Goal: Task Accomplishment & Management: Use online tool/utility

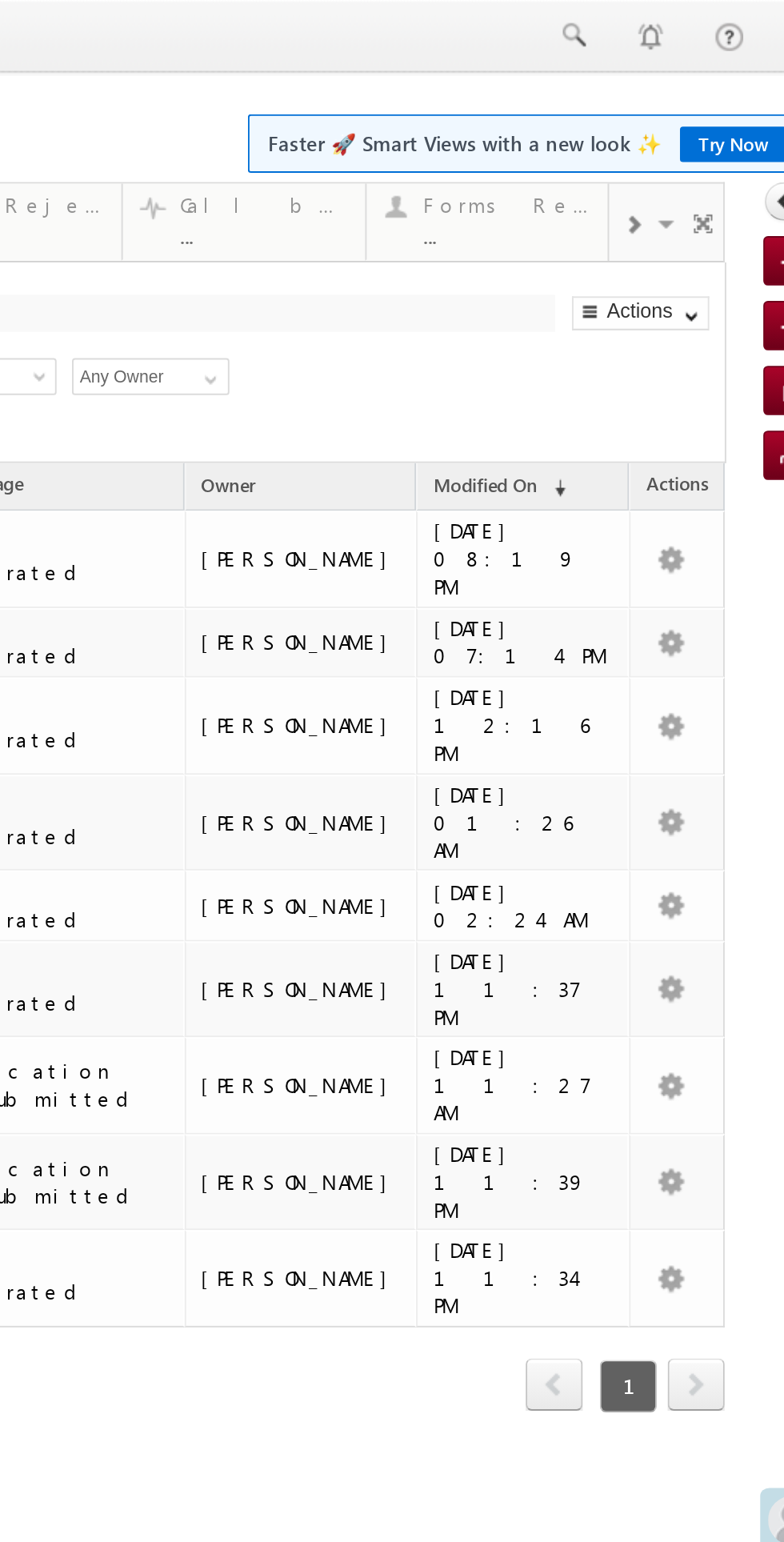
click at [3, 117] on span at bounding box center [3, 117] width 9 height 13
click at [16, 117] on span at bounding box center [22, 119] width 16 height 34
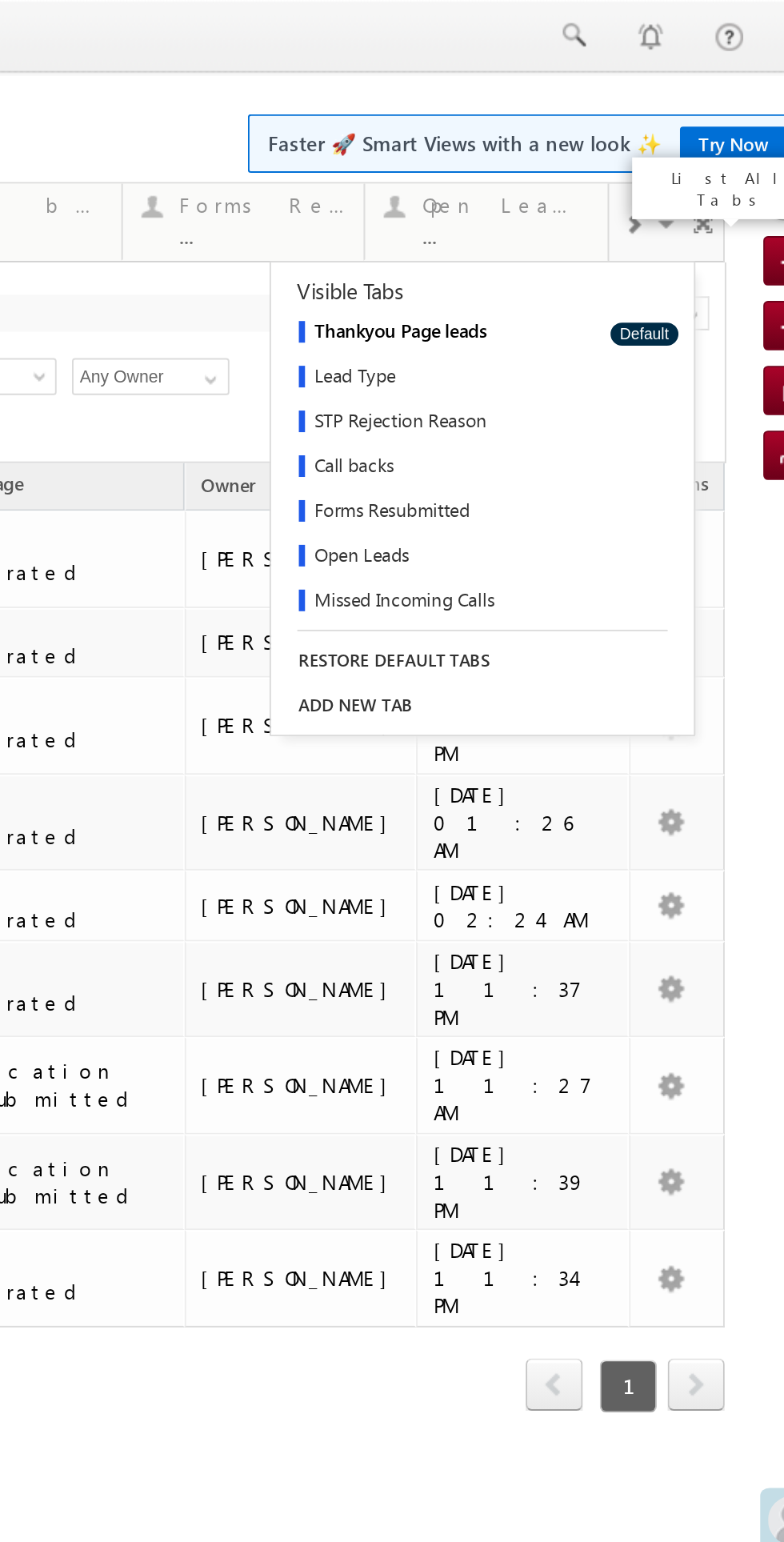
click at [3, 117] on span at bounding box center [3, 117] width 9 height 13
click at [3, 123] on span at bounding box center [3, 117] width 9 height 13
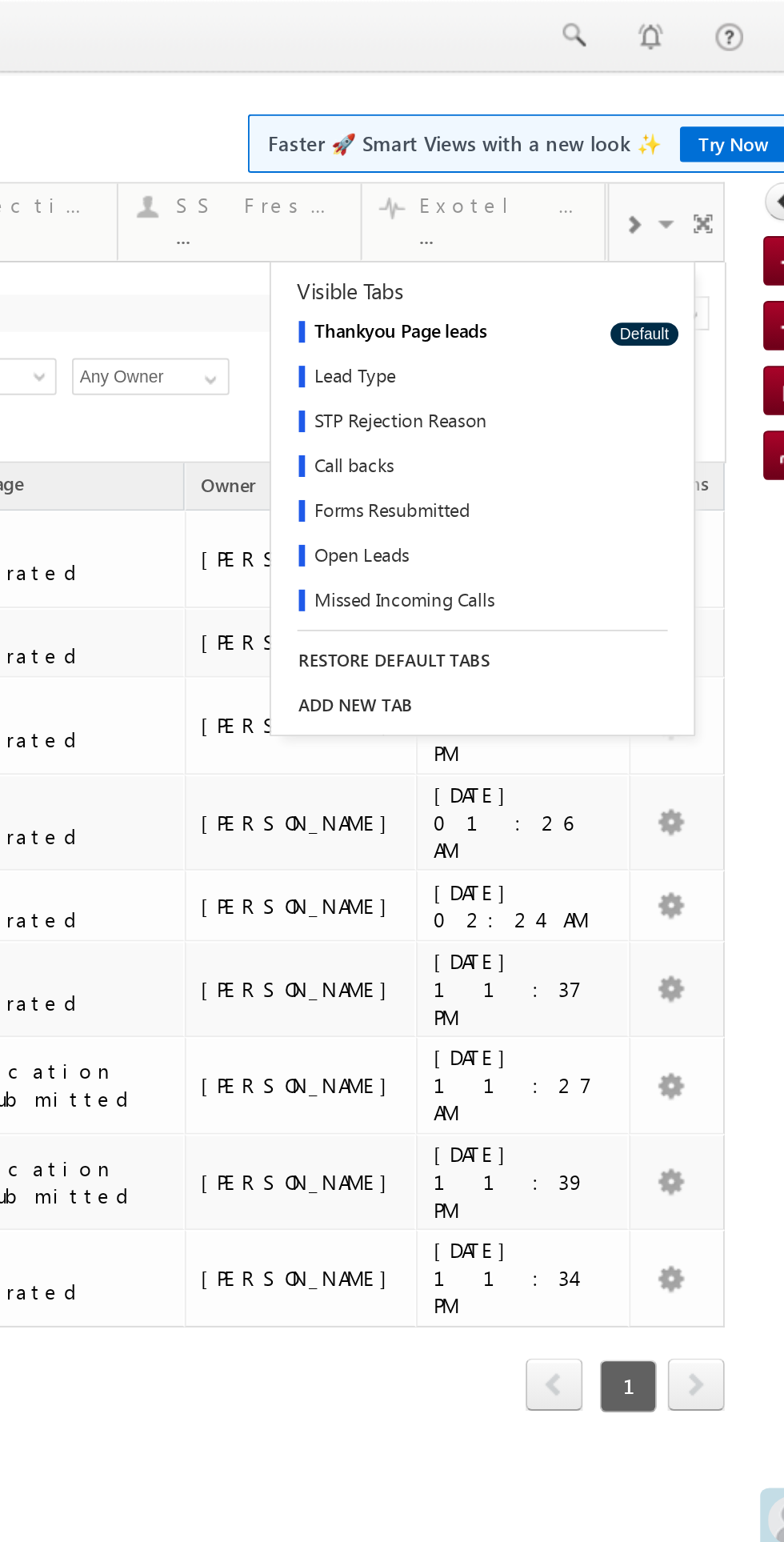
click at [3, 123] on span at bounding box center [3, 117] width 9 height 13
click at [2, 127] on div at bounding box center [3, 115] width 24 height 36
click at [2, 128] on div at bounding box center [3, 115] width 24 height 36
click at [3, 117] on span at bounding box center [3, 117] width 9 height 13
